Goal: Transaction & Acquisition: Purchase product/service

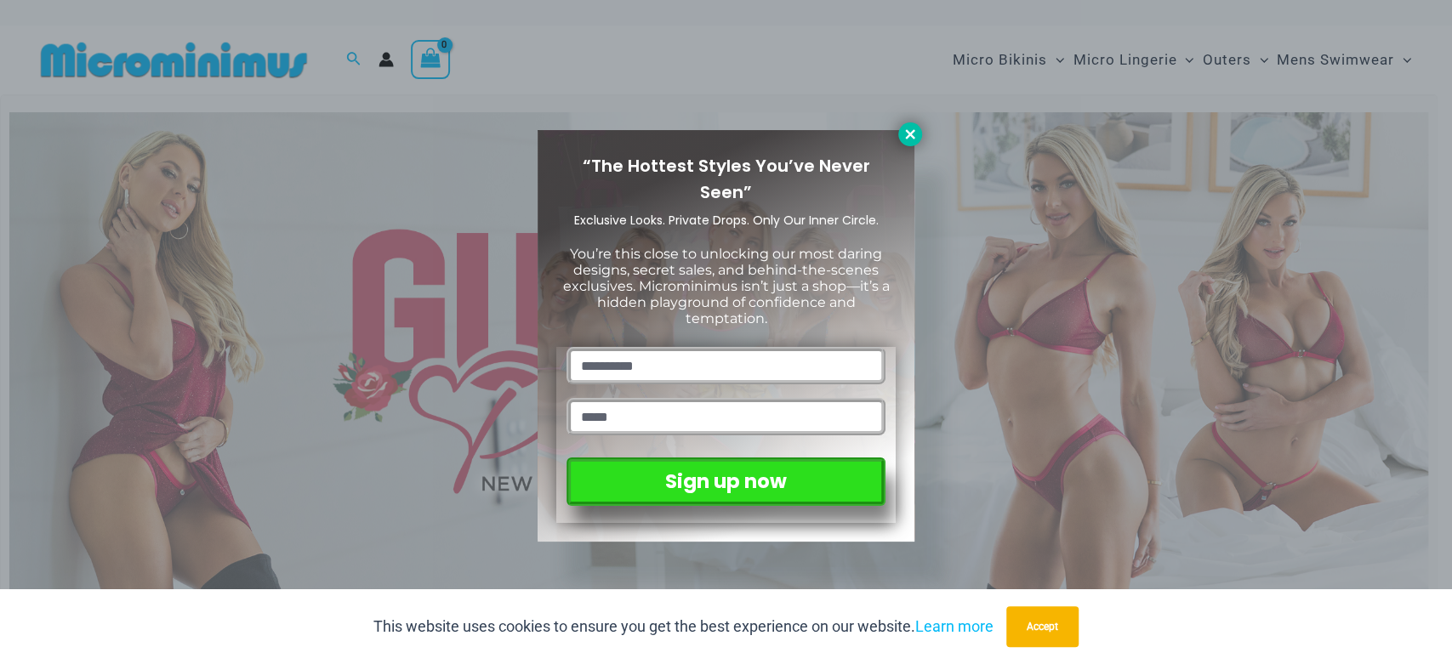
click at [912, 136] on icon at bounding box center [909, 133] width 9 height 9
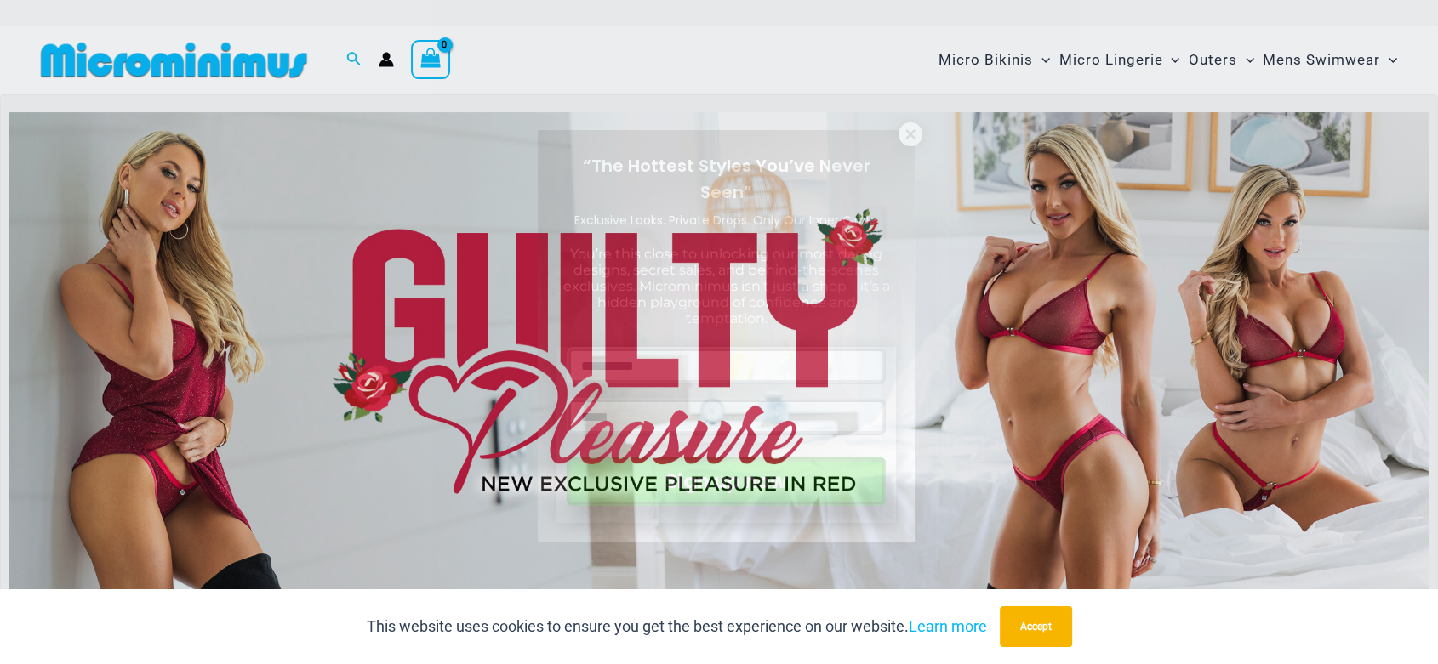
click at [852, 245] on img at bounding box center [718, 353] width 1419 height 482
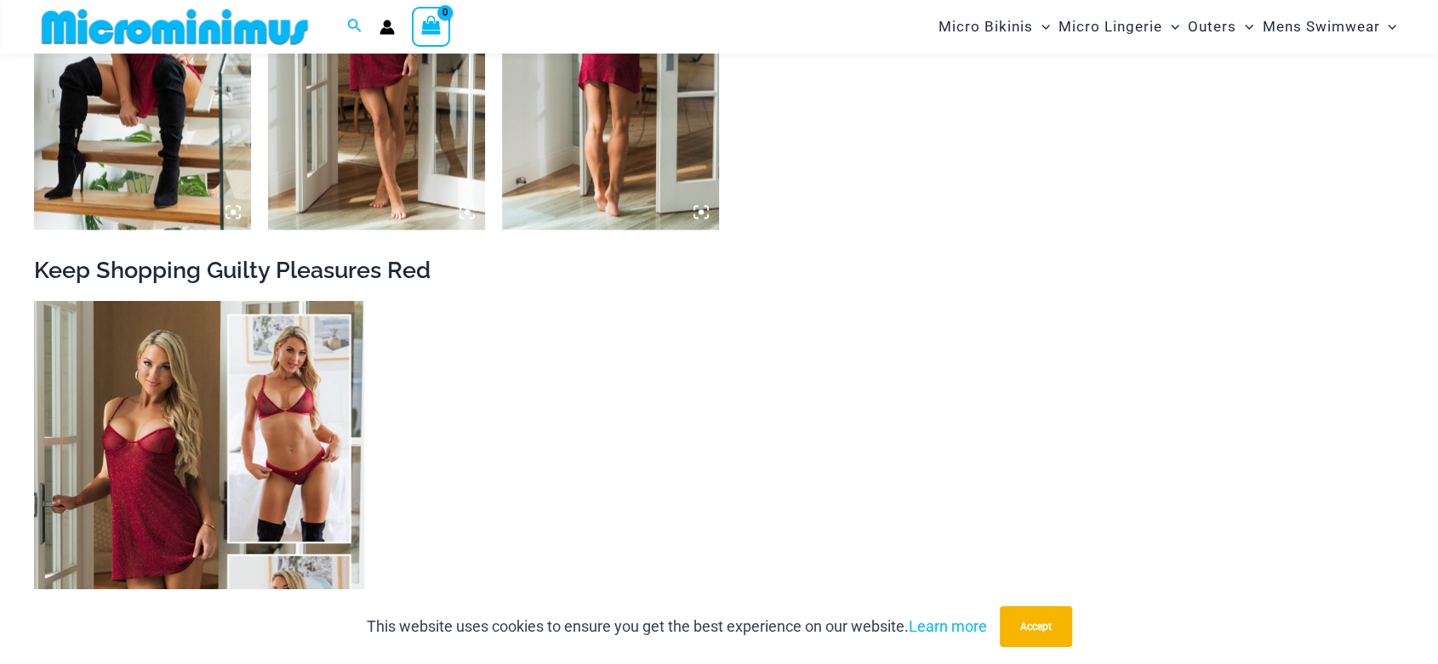
scroll to position [2662, 0]
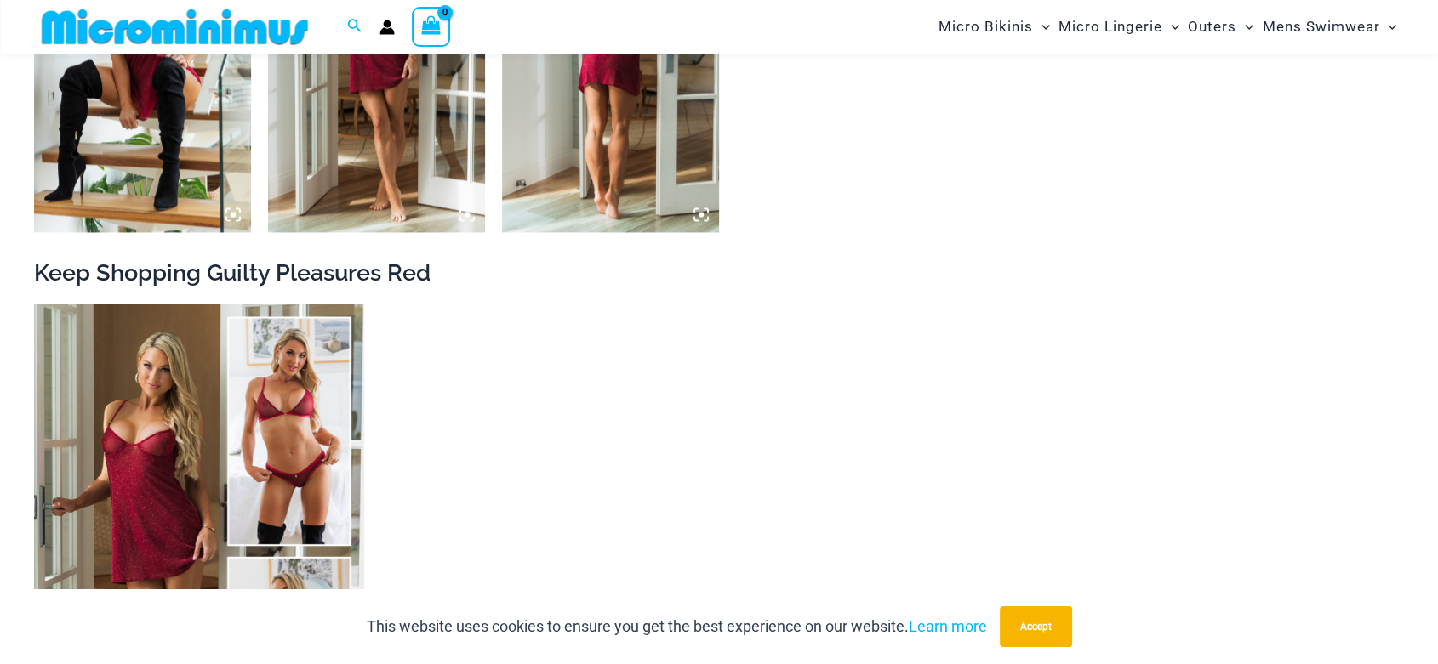
click at [463, 211] on icon at bounding box center [466, 214] width 15 height 15
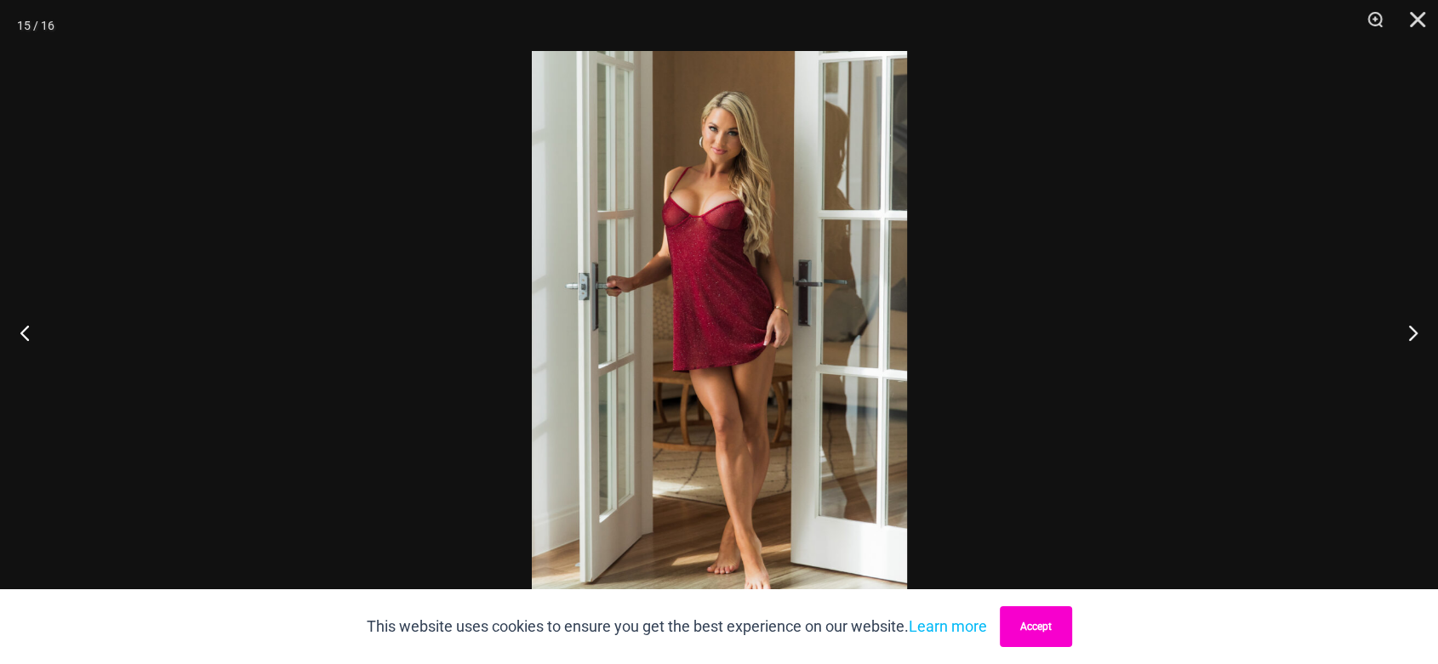
click at [1058, 624] on button "Accept" at bounding box center [1036, 627] width 72 height 41
